Goal: Use online tool/utility: Utilize a website feature to perform a specific function

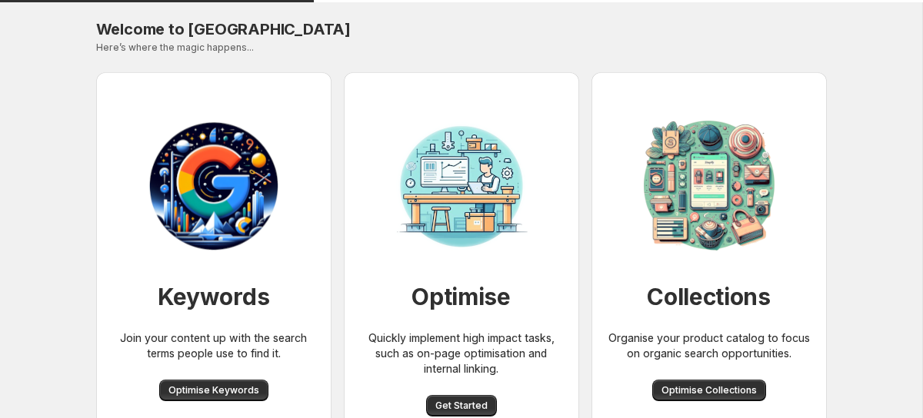
scroll to position [69, 0]
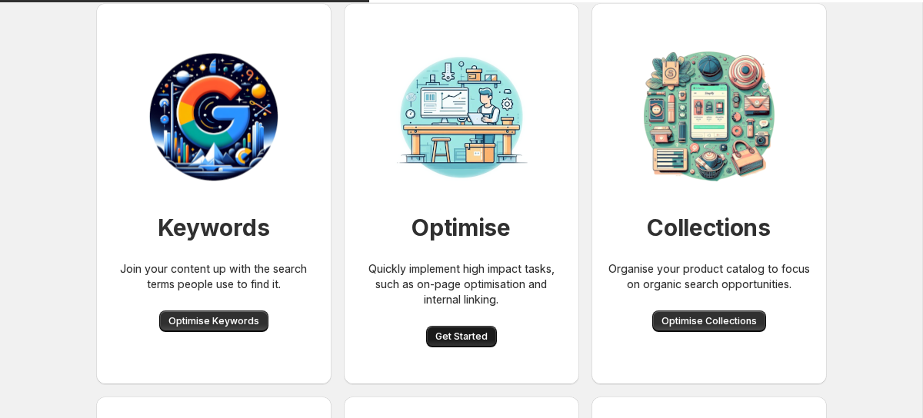
click at [461, 329] on button "Get Started" at bounding box center [461, 337] width 71 height 22
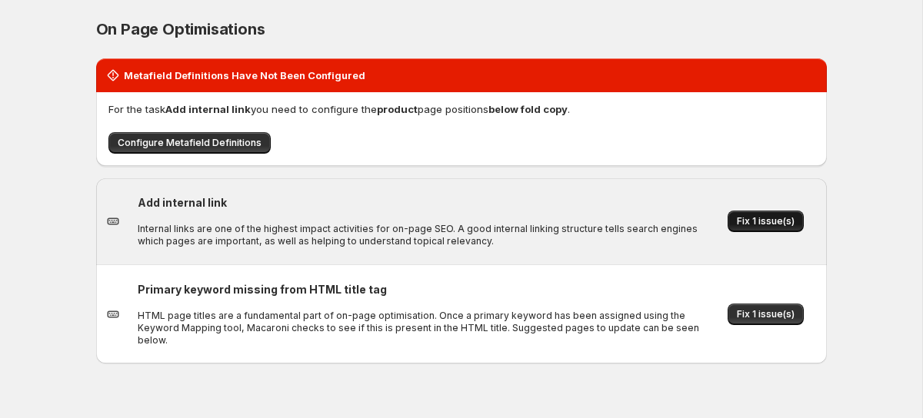
click at [772, 215] on button "Fix 1 issue(s)" at bounding box center [765, 222] width 76 height 22
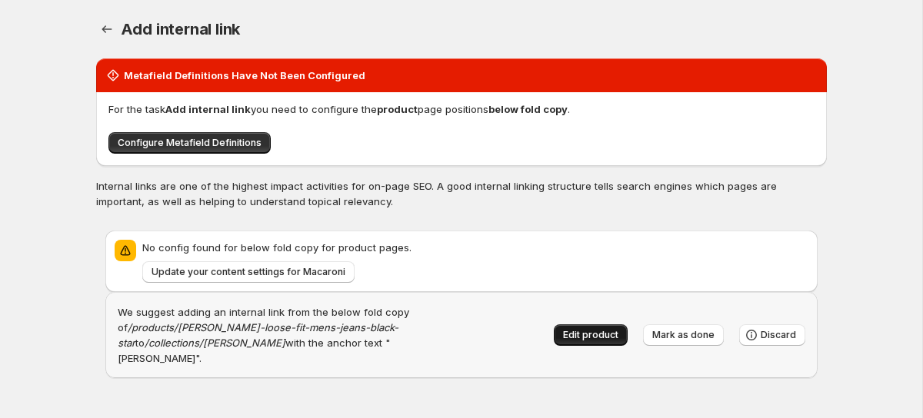
click at [591, 329] on span "Edit product" at bounding box center [590, 335] width 55 height 12
click at [107, 29] on icon "button" at bounding box center [106, 29] width 10 height 8
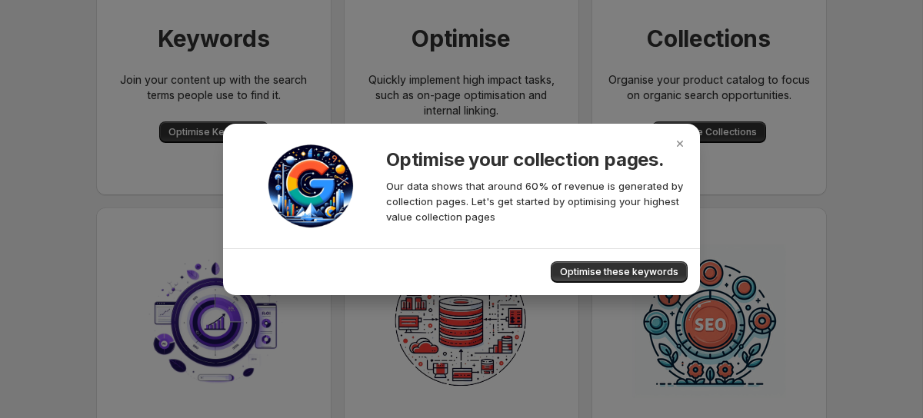
scroll to position [57, 0]
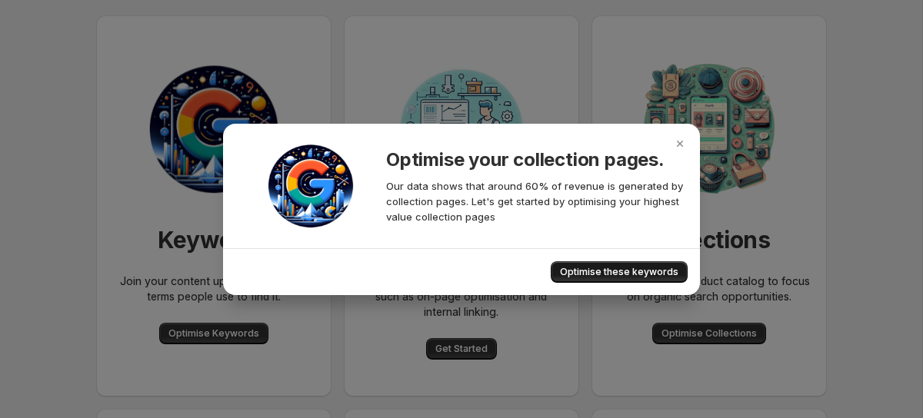
click at [643, 262] on button "Optimise these keywords" at bounding box center [619, 272] width 137 height 22
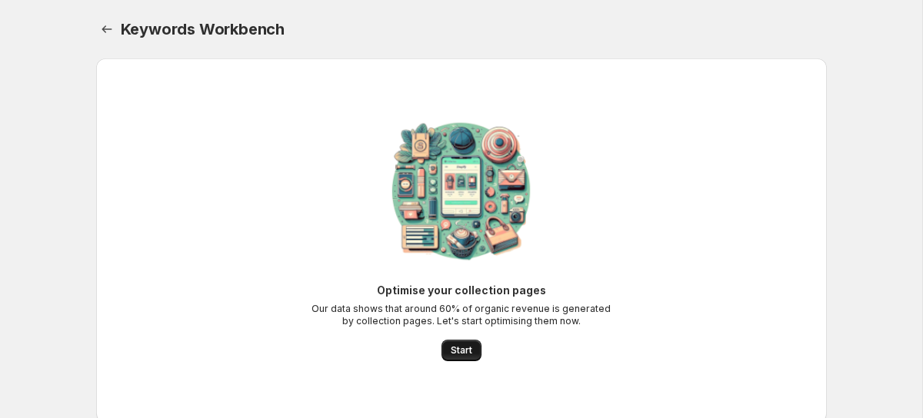
click at [454, 354] on span "Start" at bounding box center [462, 350] width 22 height 12
